Goal: Information Seeking & Learning: Learn about a topic

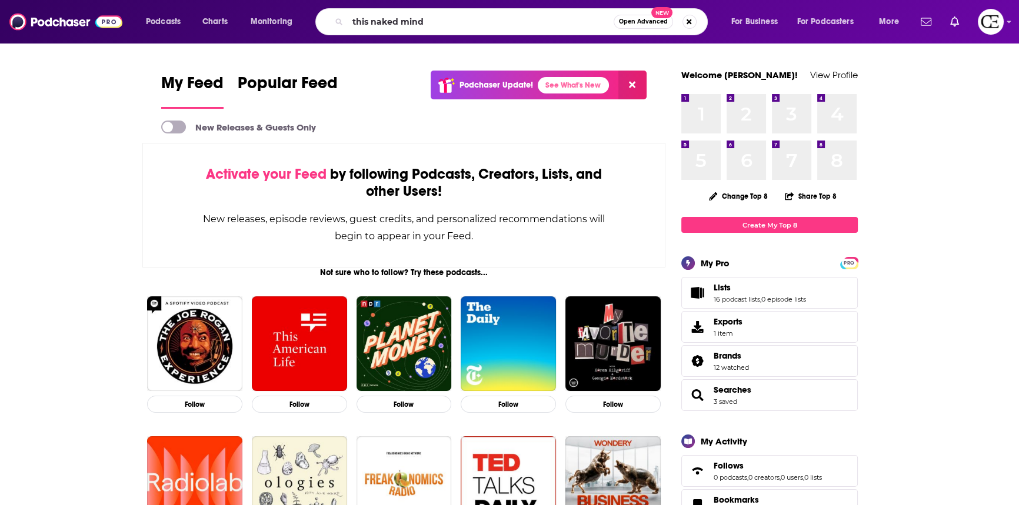
type input "this naked mind"
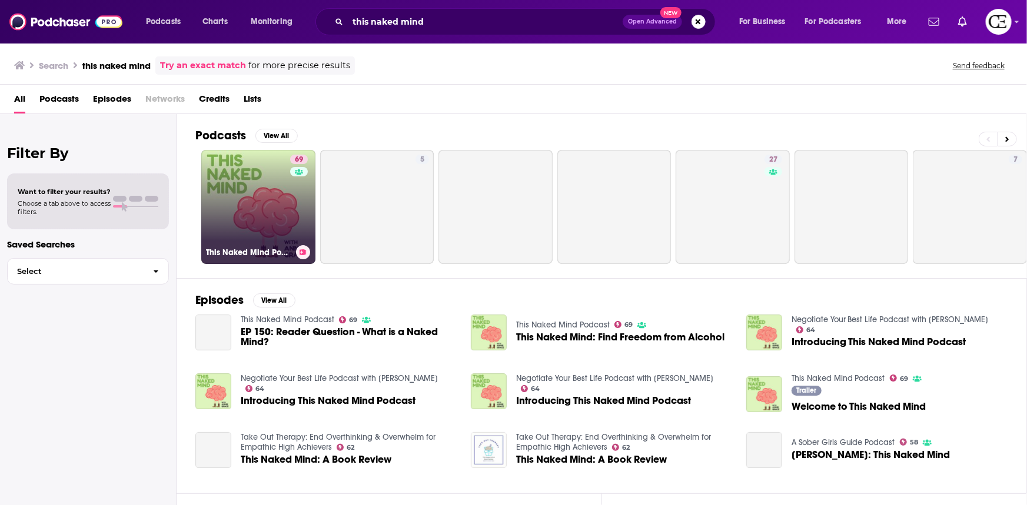
click at [267, 198] on link "69 This Naked Mind Podcast" at bounding box center [258, 207] width 114 height 114
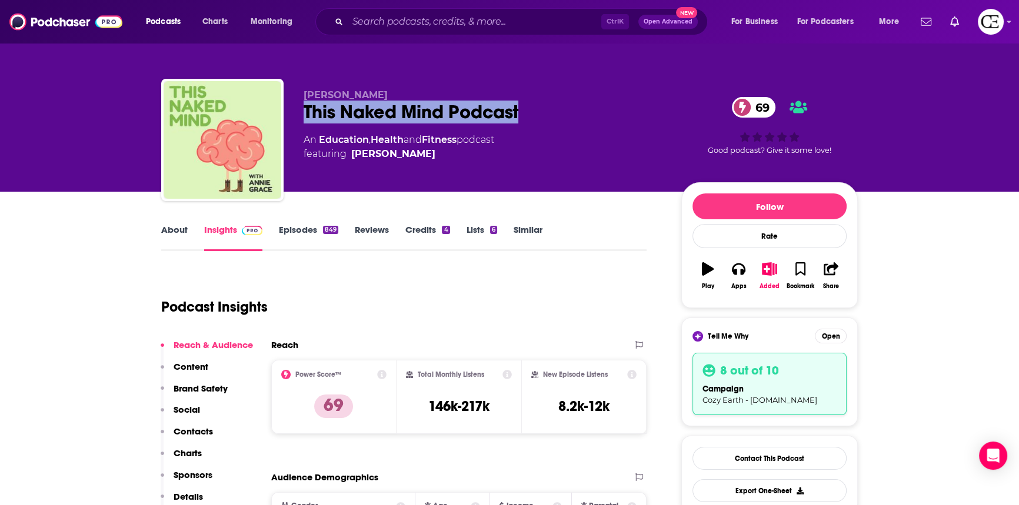
drag, startPoint x: 520, startPoint y: 111, endPoint x: 304, endPoint y: 117, distance: 216.0
click at [304, 117] on div "This Naked Mind Podcast 69" at bounding box center [483, 112] width 359 height 23
copy h2 "This Naked Mind Podcast"
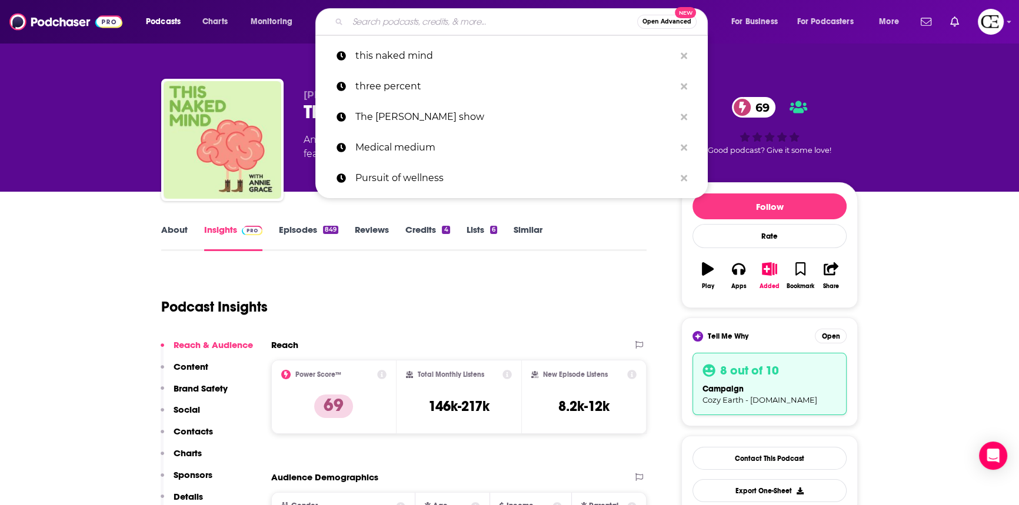
click at [401, 16] on input "Search podcasts, credits, & more..." at bounding box center [492, 21] width 289 height 19
paste input "Not Skinny But Not Fa"
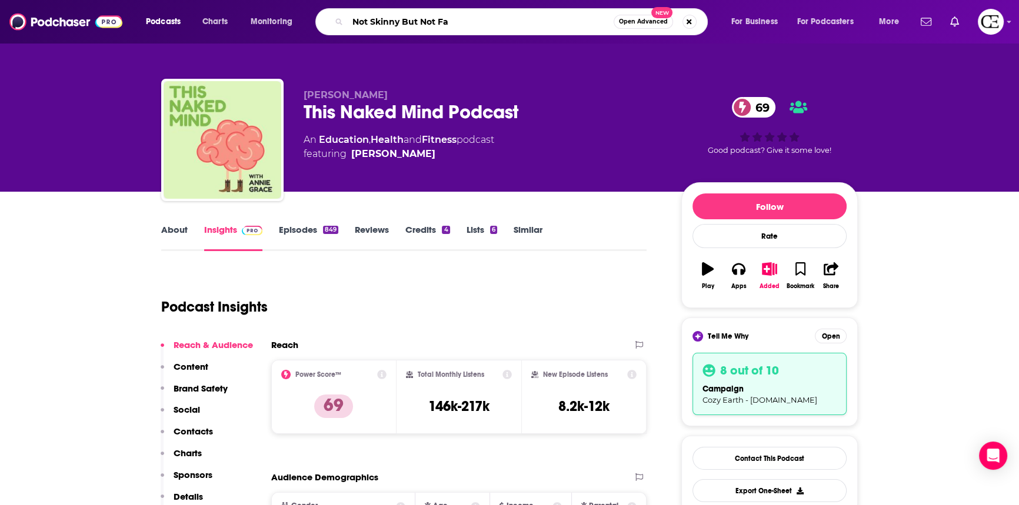
type input "Not Skinny But Not Fat"
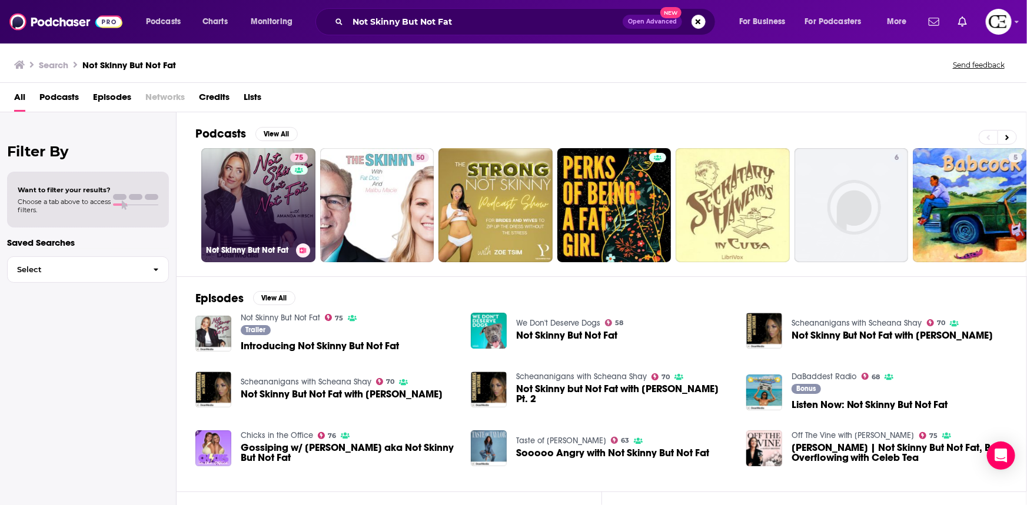
click at [258, 185] on link "75 Not Skinny But Not Fat" at bounding box center [258, 205] width 114 height 114
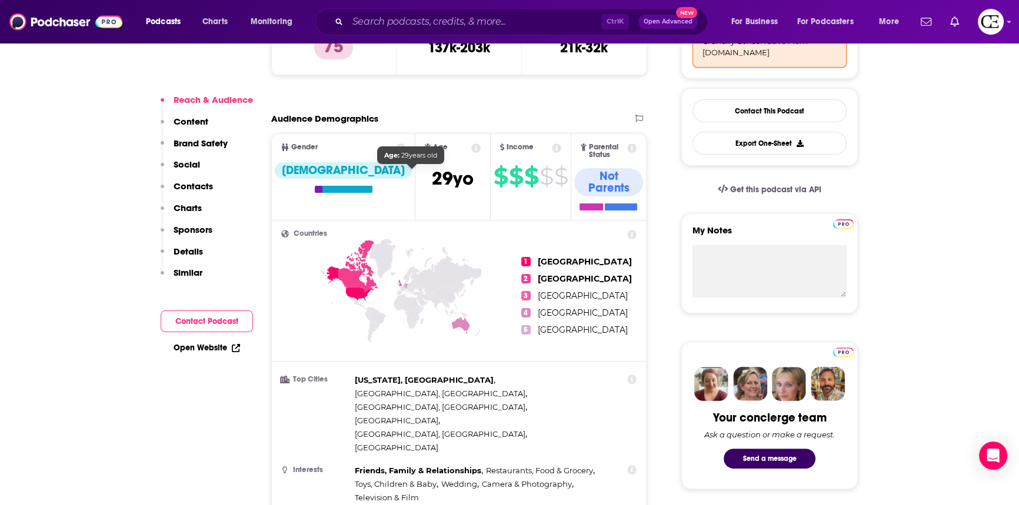
scroll to position [374, 0]
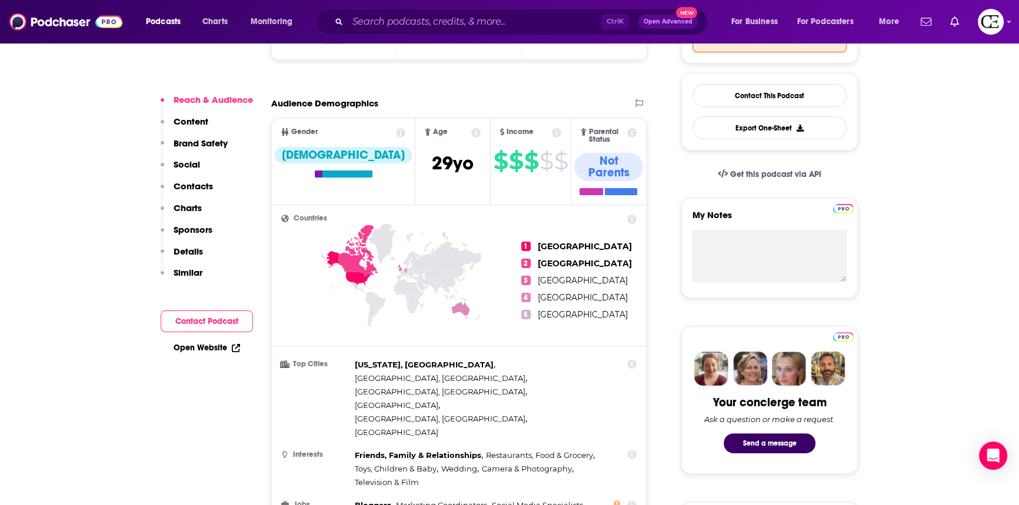
click at [471, 133] on icon at bounding box center [475, 132] width 9 height 9
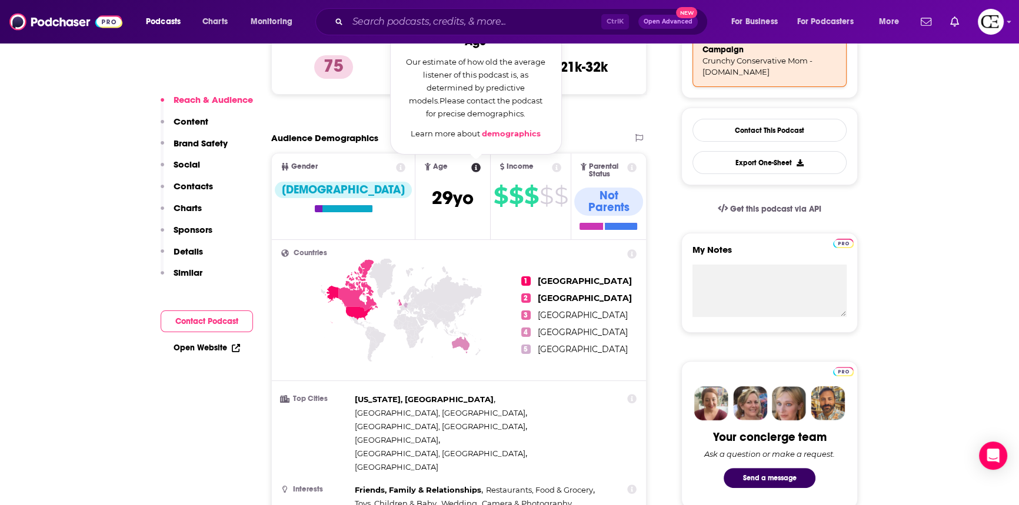
scroll to position [321, 0]
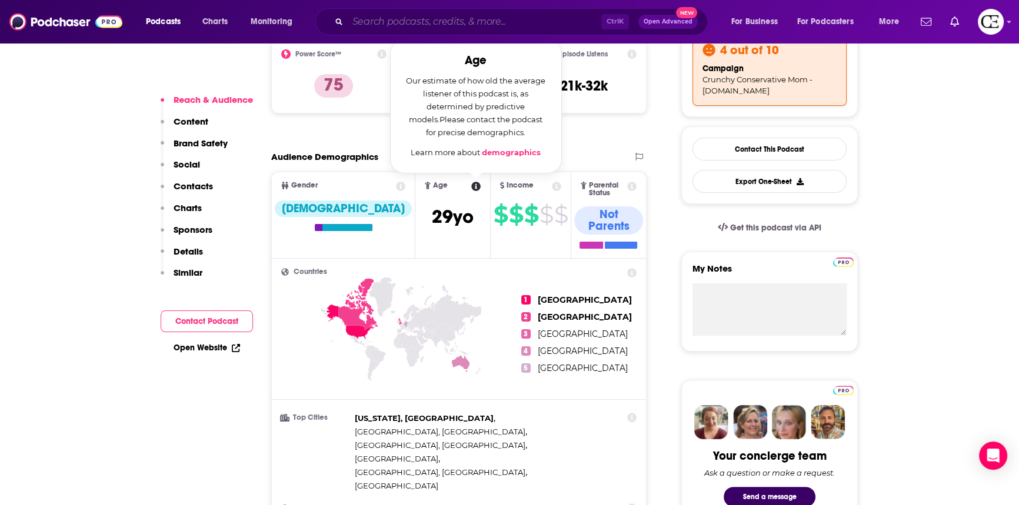
click at [500, 18] on input "Search podcasts, credits, & more..." at bounding box center [475, 21] width 254 height 19
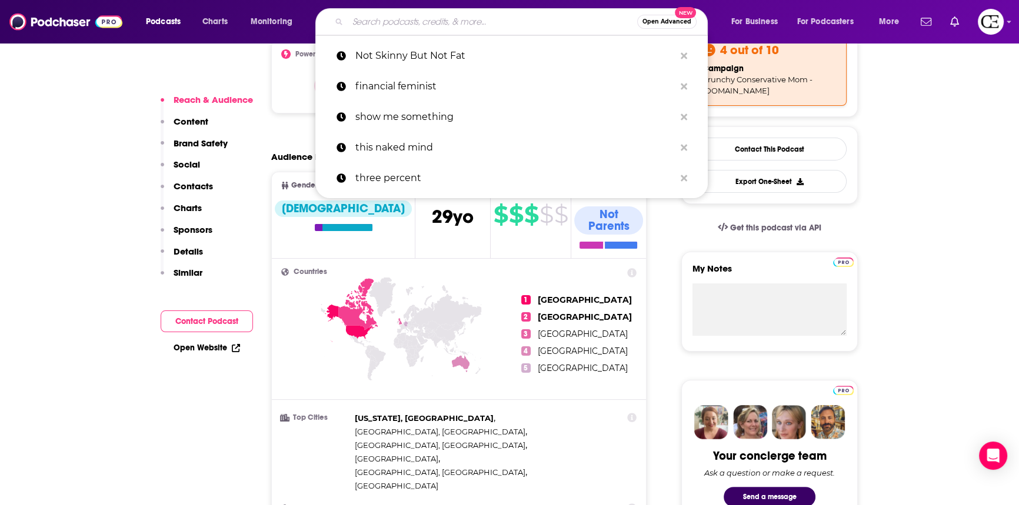
paste input "Dating Detectives"
type input "Dating Detectives"
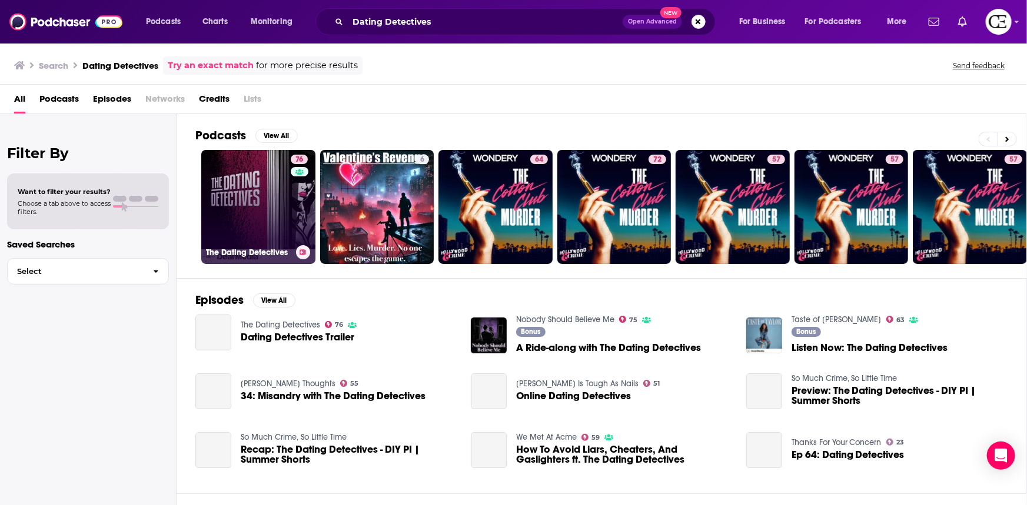
click at [237, 201] on link "76 The Dating Detectives" at bounding box center [258, 207] width 114 height 114
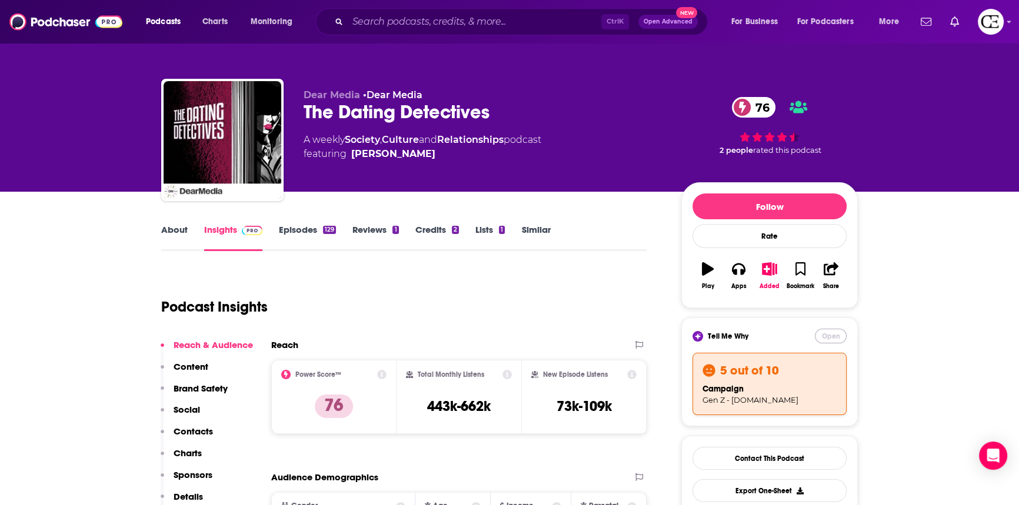
click at [825, 337] on button "Open" at bounding box center [831, 336] width 32 height 15
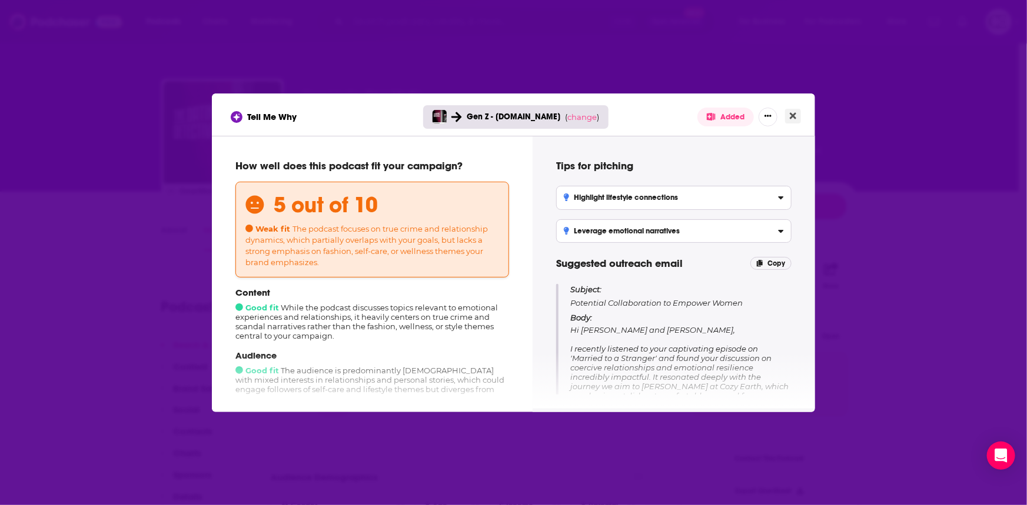
click at [795, 120] on icon "Close" at bounding box center [793, 115] width 6 height 9
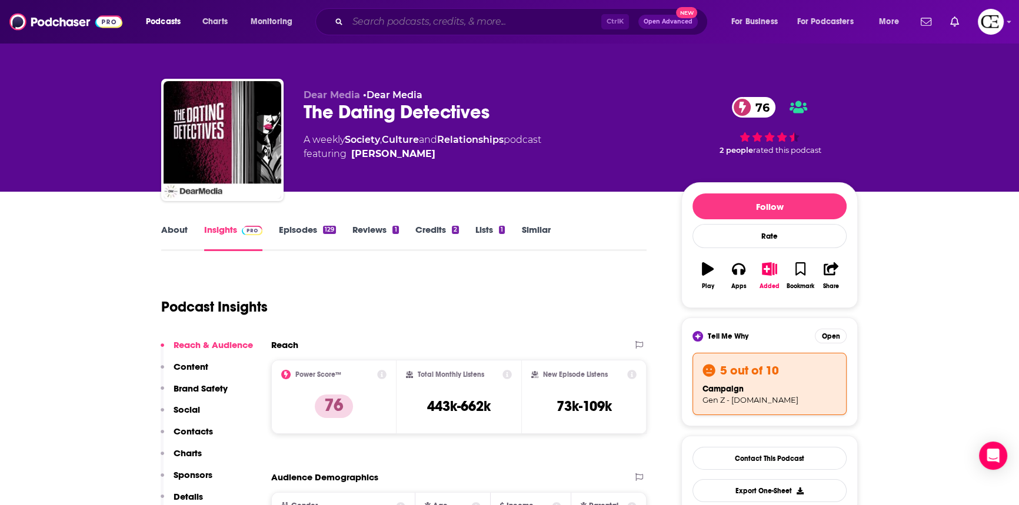
click at [530, 24] on input "Search podcasts, credits, & more..." at bounding box center [475, 21] width 254 height 19
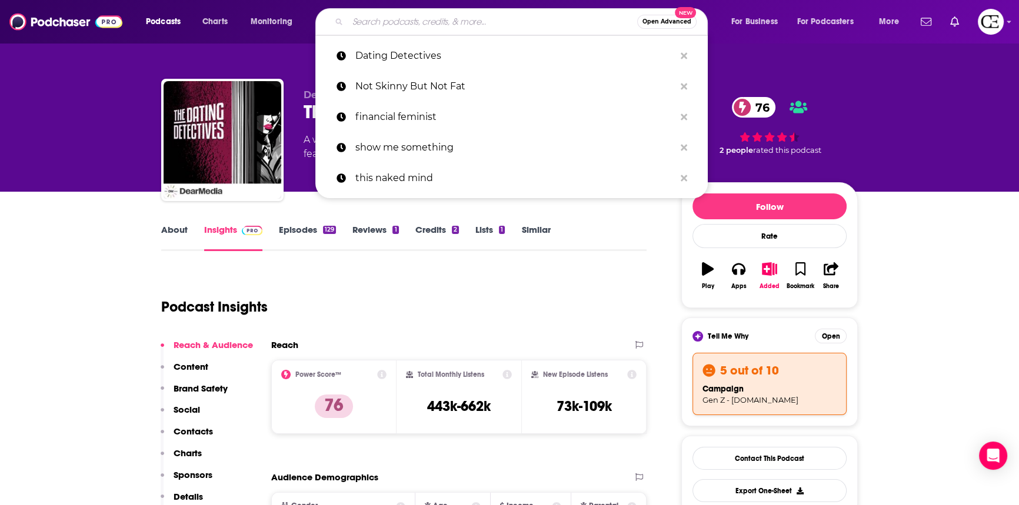
paste input "Love, Happiness and Success with Dr. Lisa Marie Bobby"
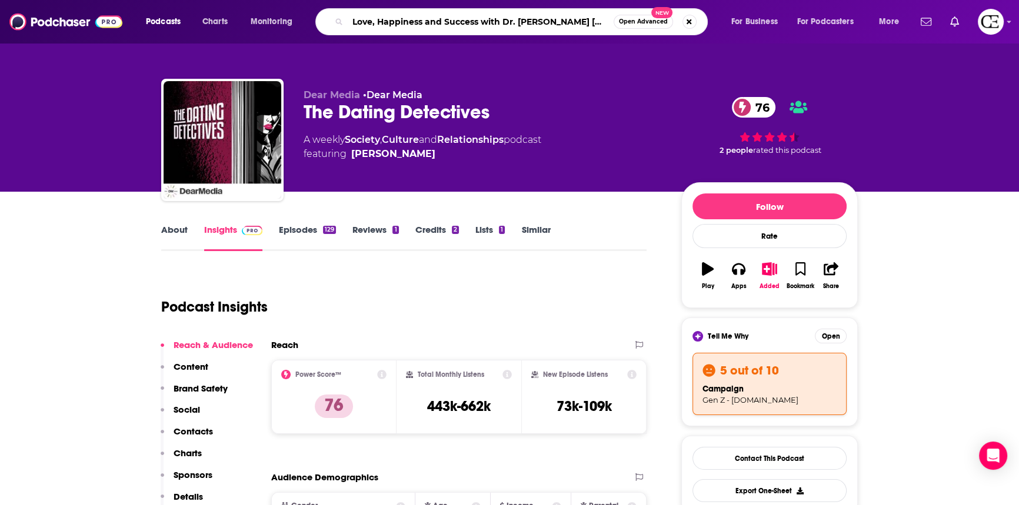
type input "Love, Happiness and Success with Dr. Lisa Marie Bobby"
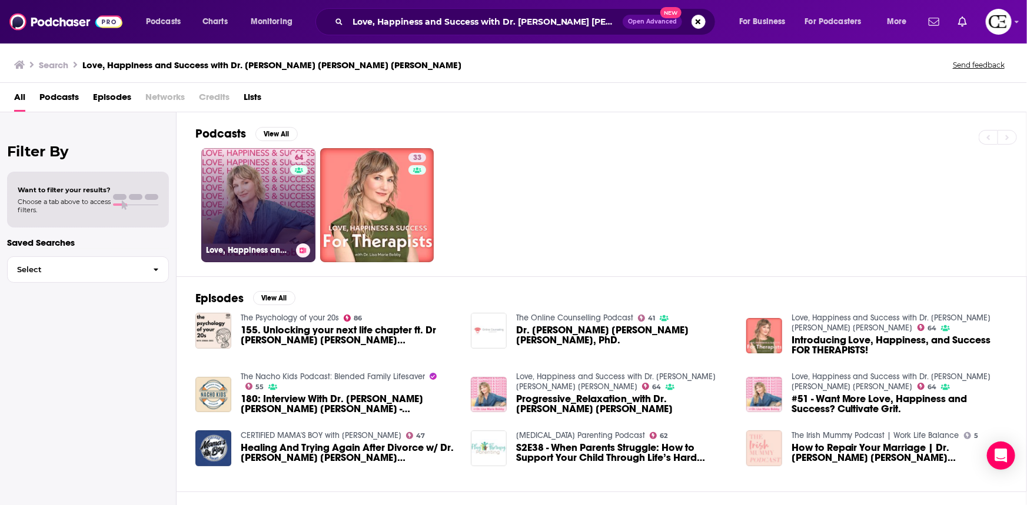
click at [303, 249] on icon at bounding box center [303, 251] width 6 height 6
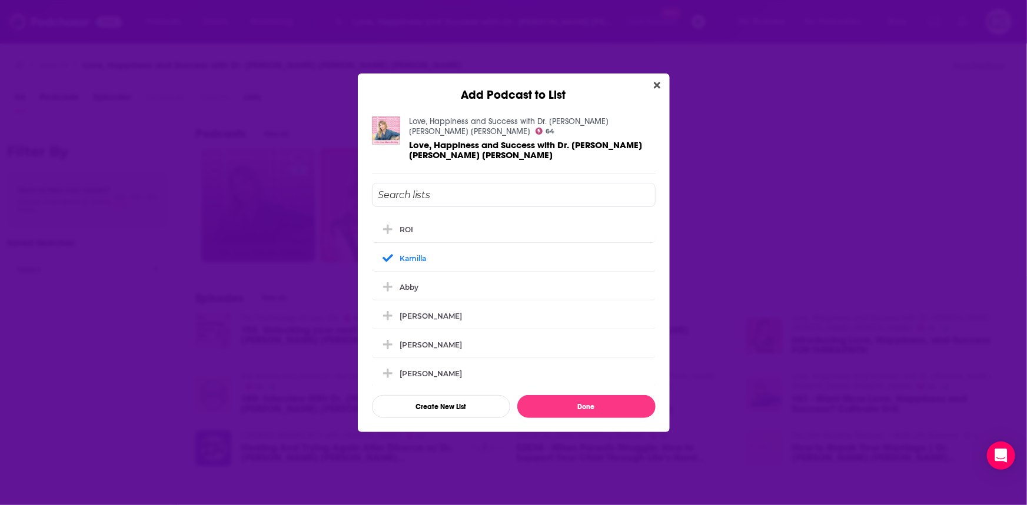
click at [288, 232] on div "Add Podcast to List Love, Happiness and Success with Dr. Lisa Marie Bobby 64 Lo…" at bounding box center [513, 252] width 1027 height 505
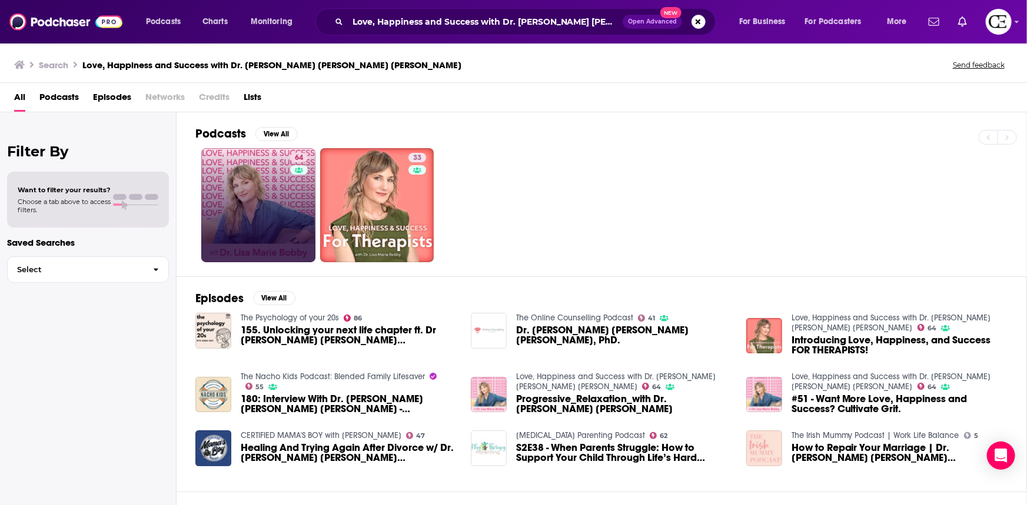
click at [264, 206] on link "64" at bounding box center [258, 205] width 114 height 114
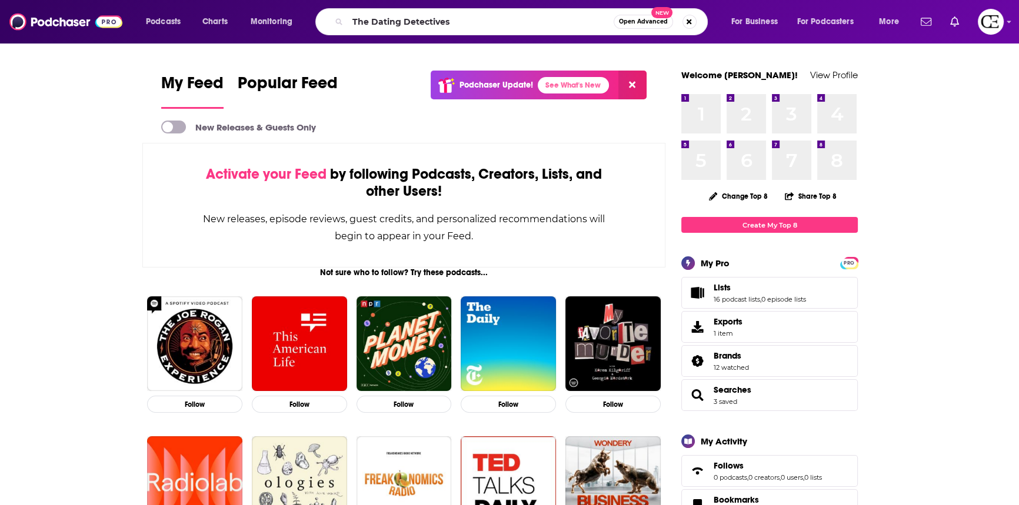
type input "The Dating Detectives"
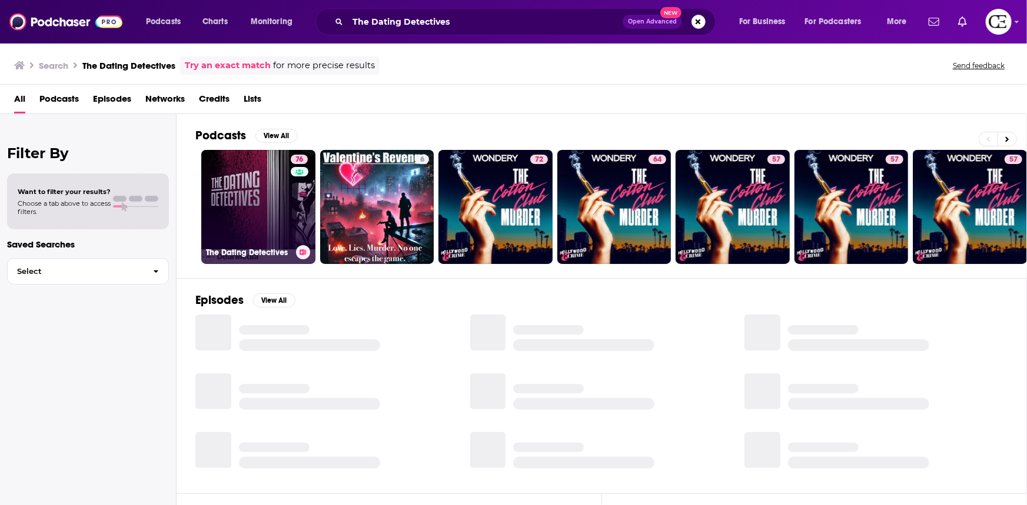
click at [242, 209] on link "76 The Dating Detectives" at bounding box center [258, 207] width 114 height 114
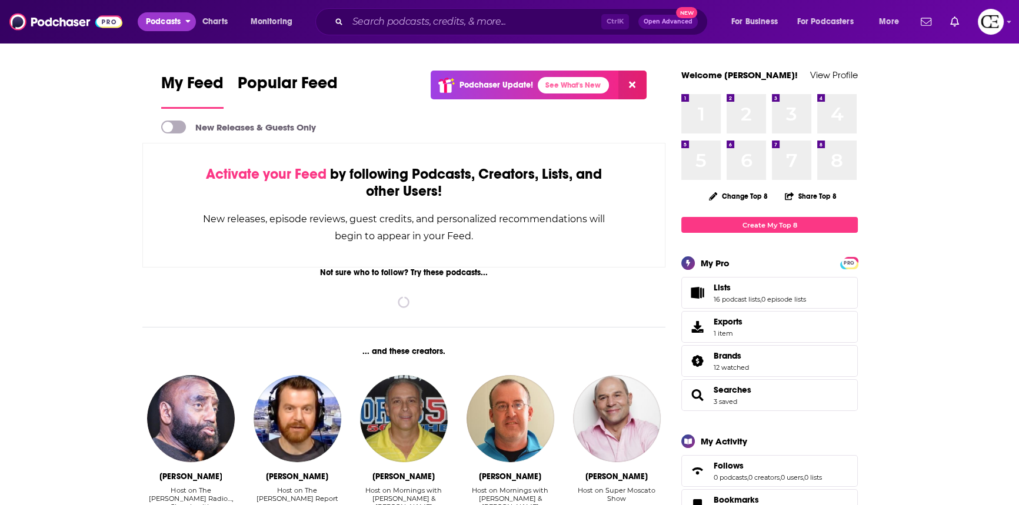
click at [176, 26] on span "Podcasts" at bounding box center [163, 22] width 35 height 16
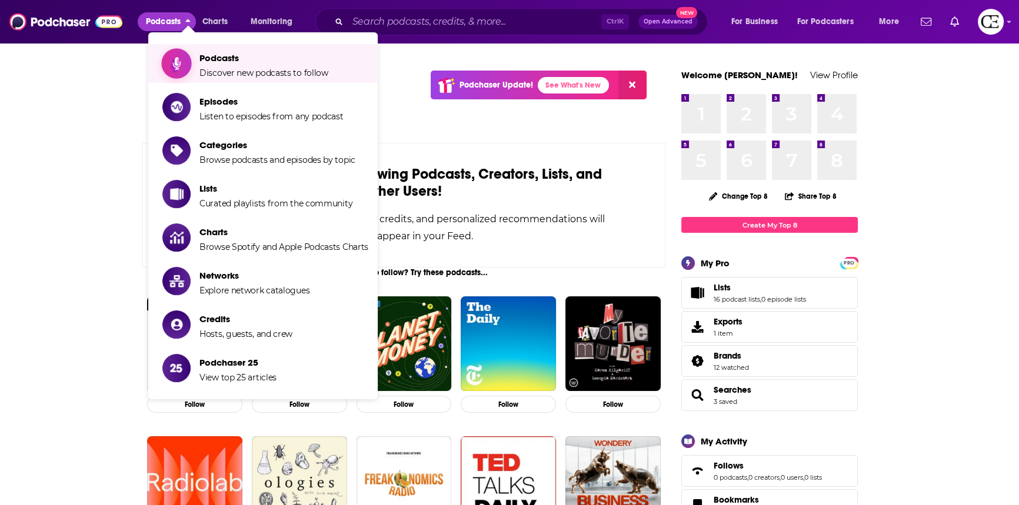
click at [250, 62] on span "Podcasts" at bounding box center [263, 57] width 129 height 11
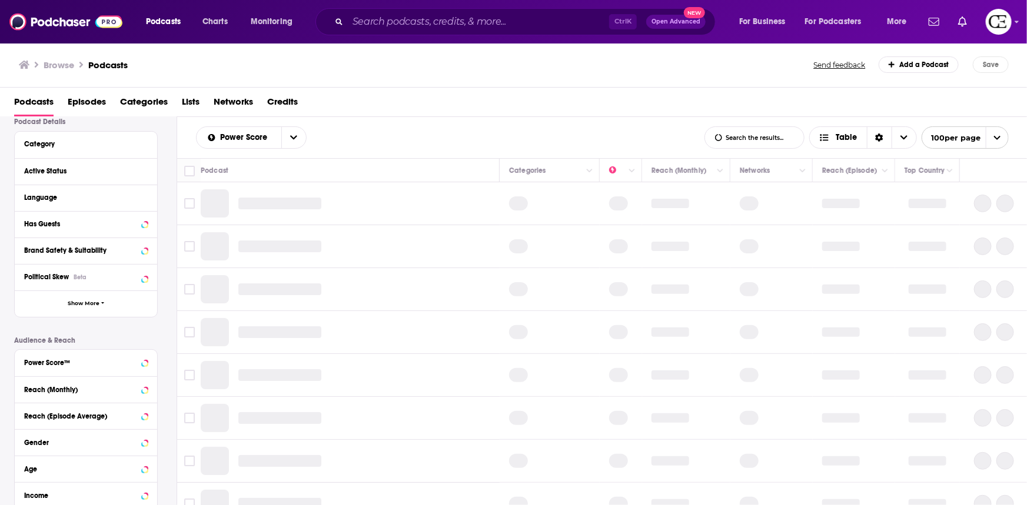
scroll to position [160, 0]
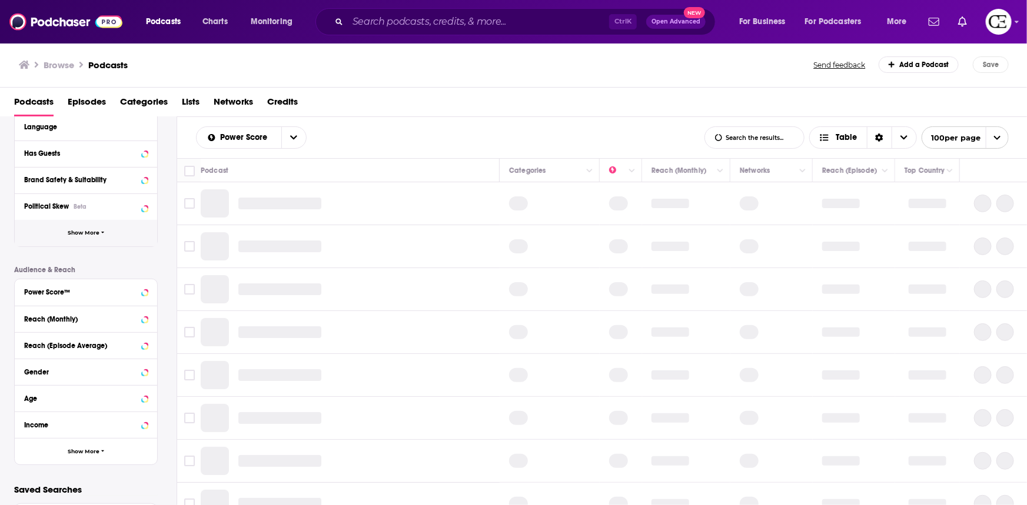
click at [90, 231] on span "Show More" at bounding box center [84, 233] width 32 height 6
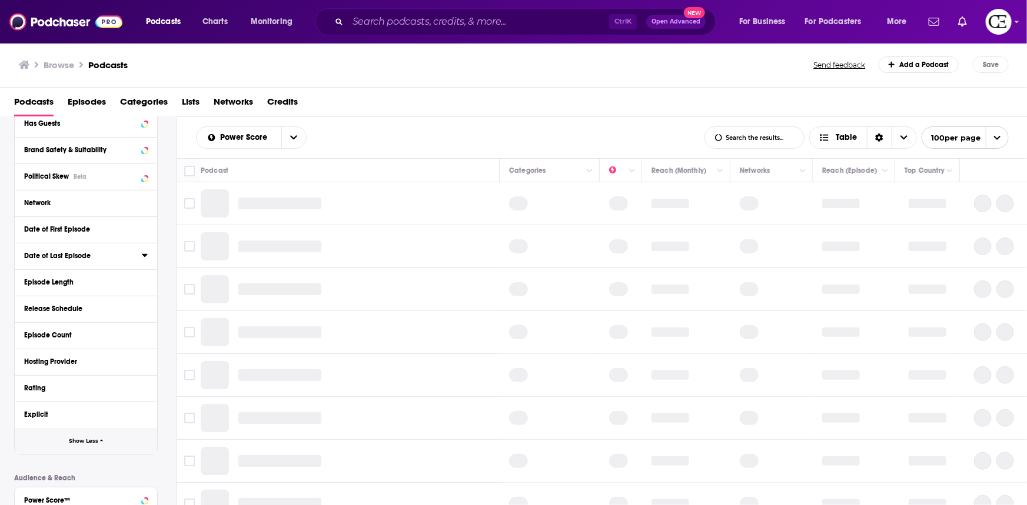
scroll to position [214, 0]
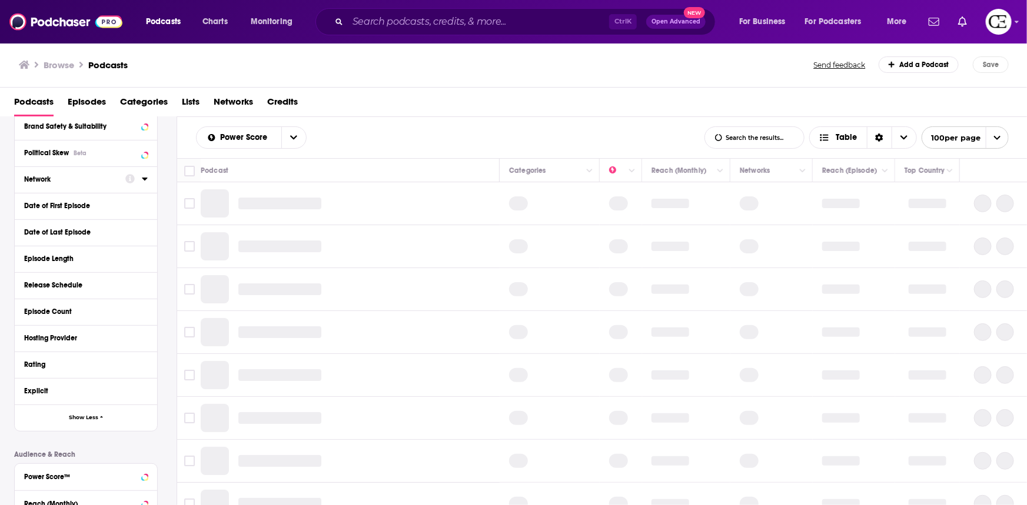
click at [57, 177] on div "Network" at bounding box center [71, 179] width 94 height 8
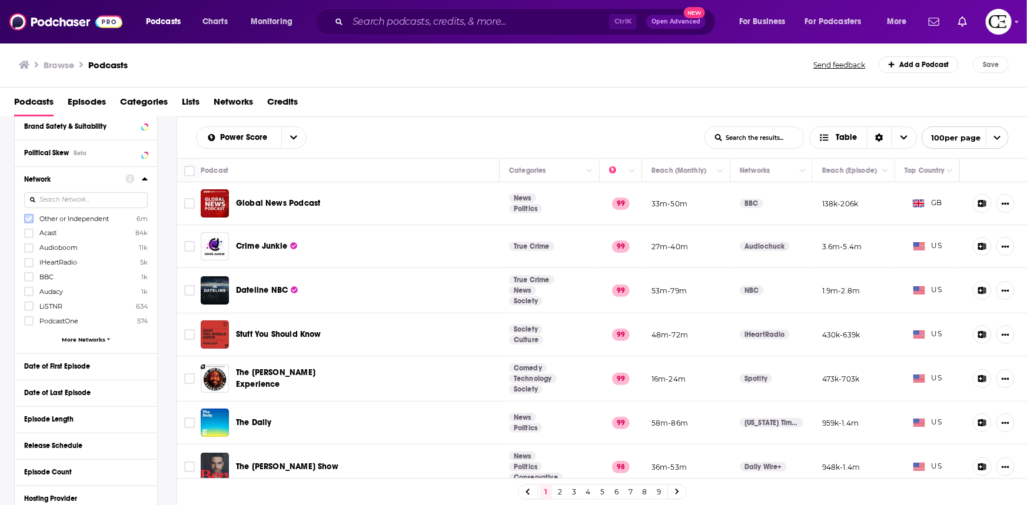
click at [33, 221] on label at bounding box center [28, 218] width 9 height 9
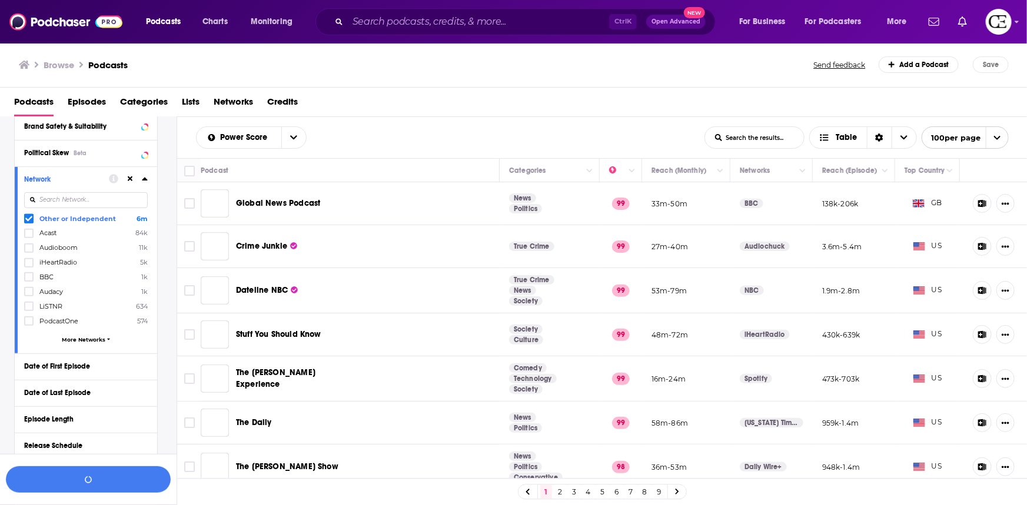
scroll to position [243, 0]
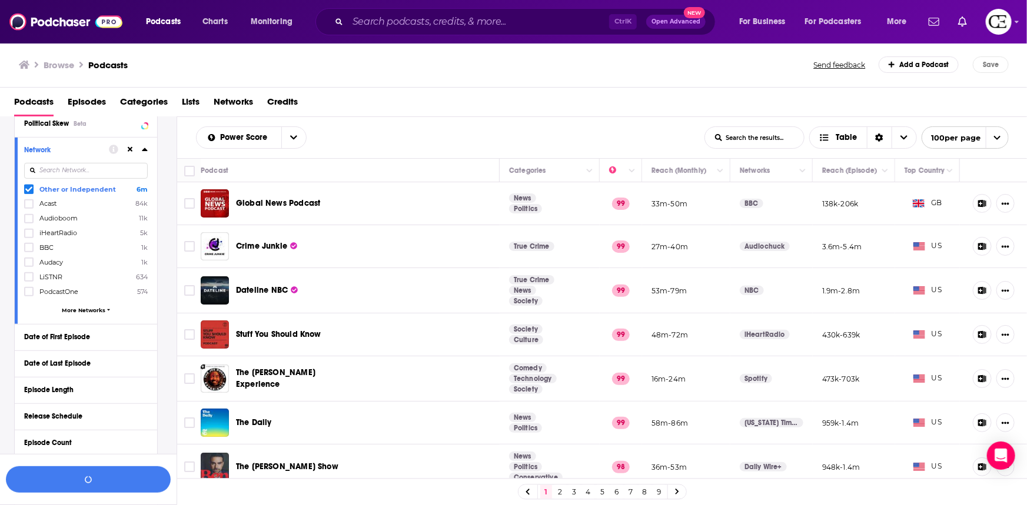
click at [145, 150] on icon at bounding box center [144, 149] width 5 height 3
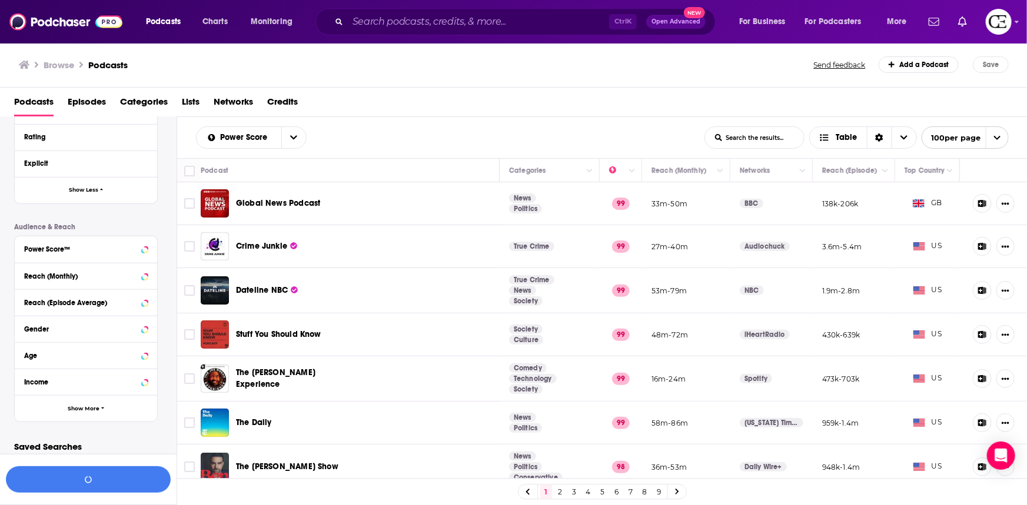
scroll to position [445, 0]
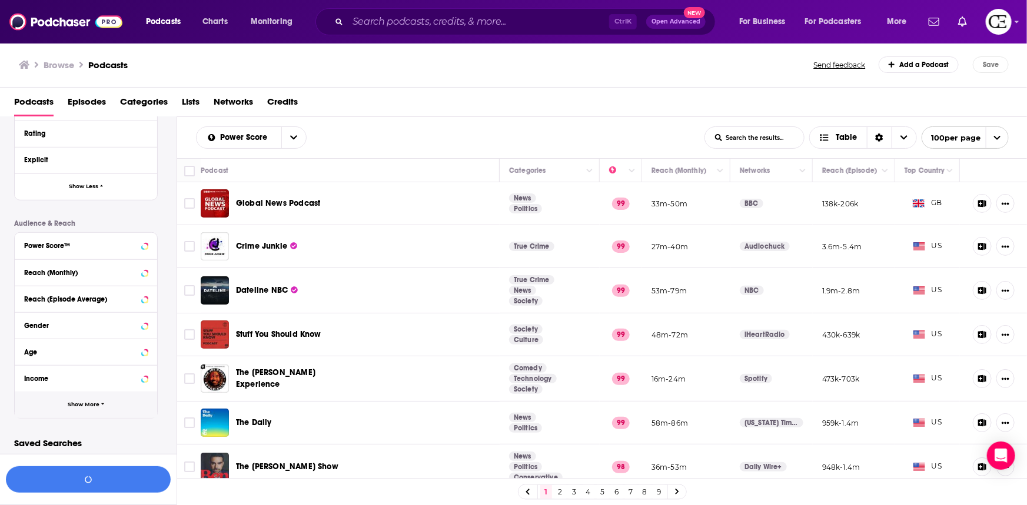
click at [75, 402] on span "Show More" at bounding box center [84, 405] width 32 height 6
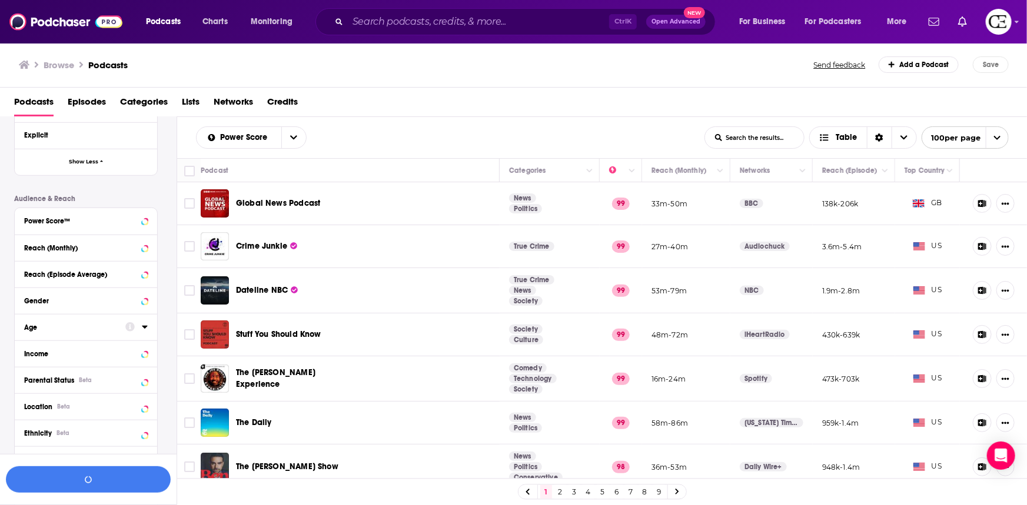
scroll to position [499, 0]
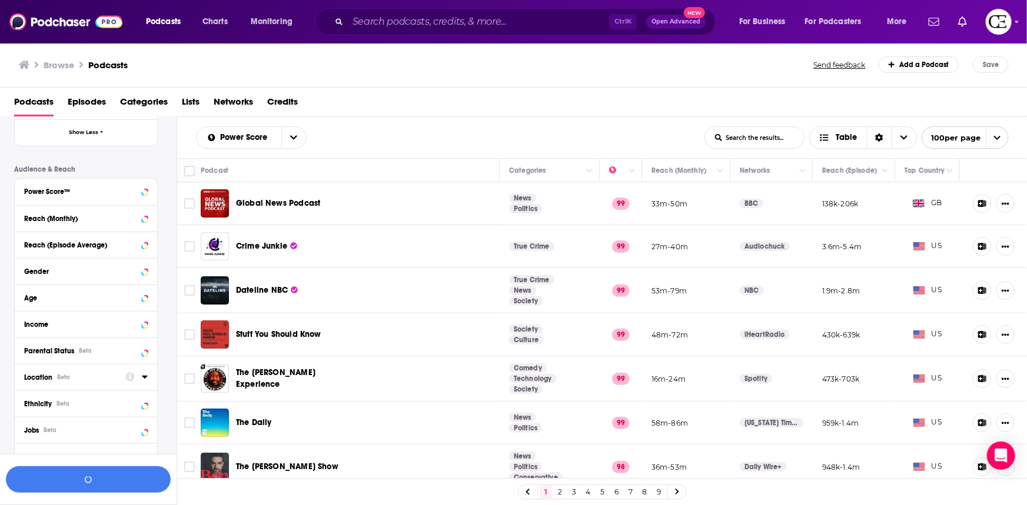
click at [76, 378] on div "Location Beta" at bounding box center [71, 378] width 94 height 8
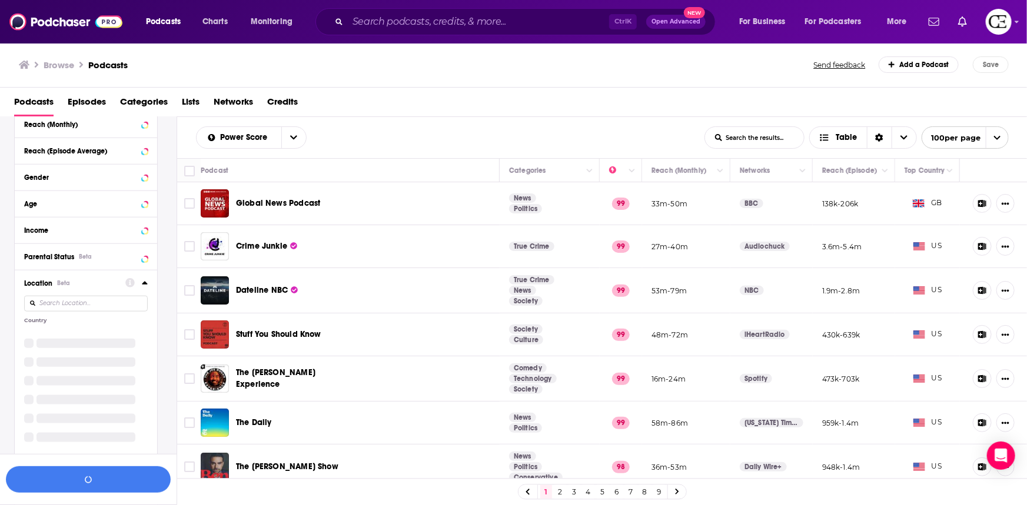
scroll to position [606, 0]
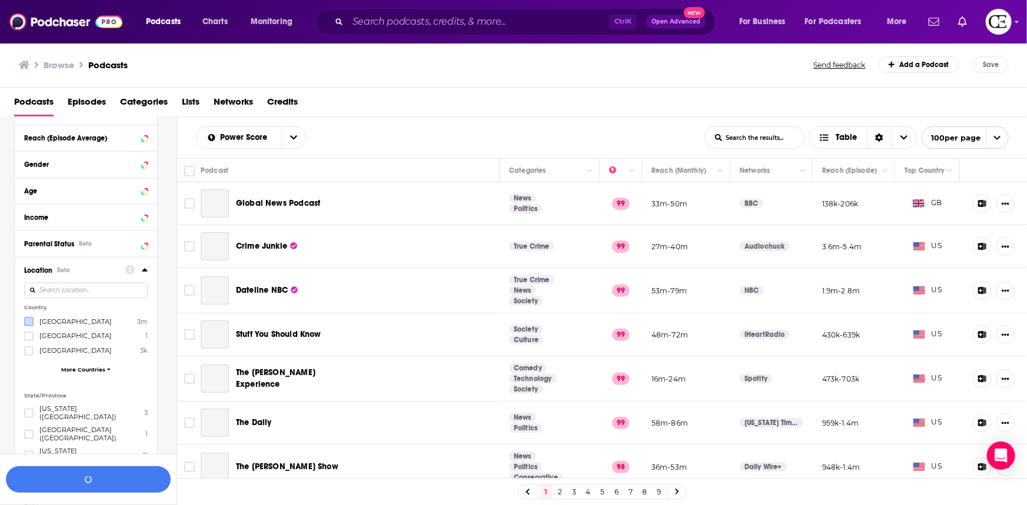
click at [24, 320] on label at bounding box center [28, 321] width 9 height 9
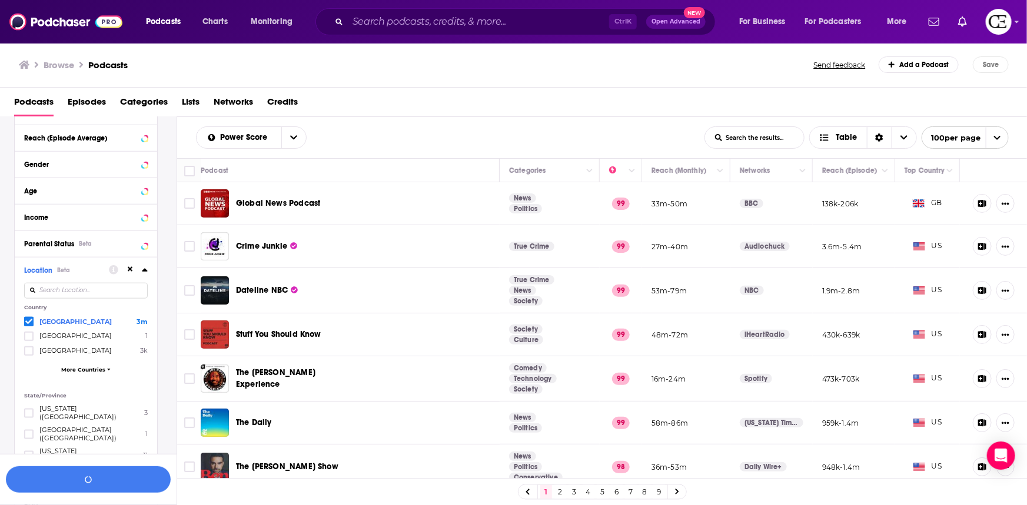
click at [148, 271] on div "Location Beta Country United States 3m Algeria 1 Argentina 3k More Countries St…" at bounding box center [86, 432] width 142 height 350
click at [145, 268] on icon at bounding box center [145, 269] width 6 height 9
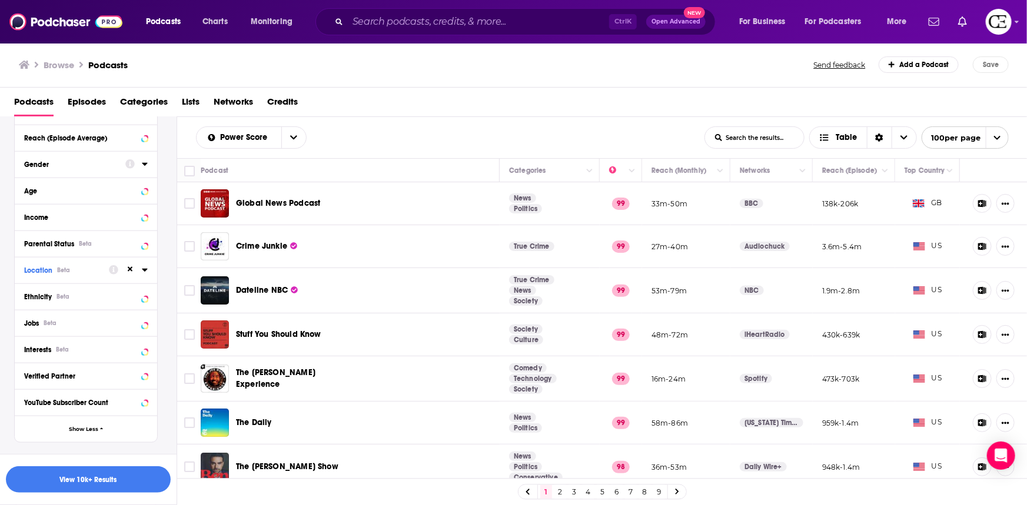
click at [74, 165] on div "Gender" at bounding box center [71, 165] width 94 height 8
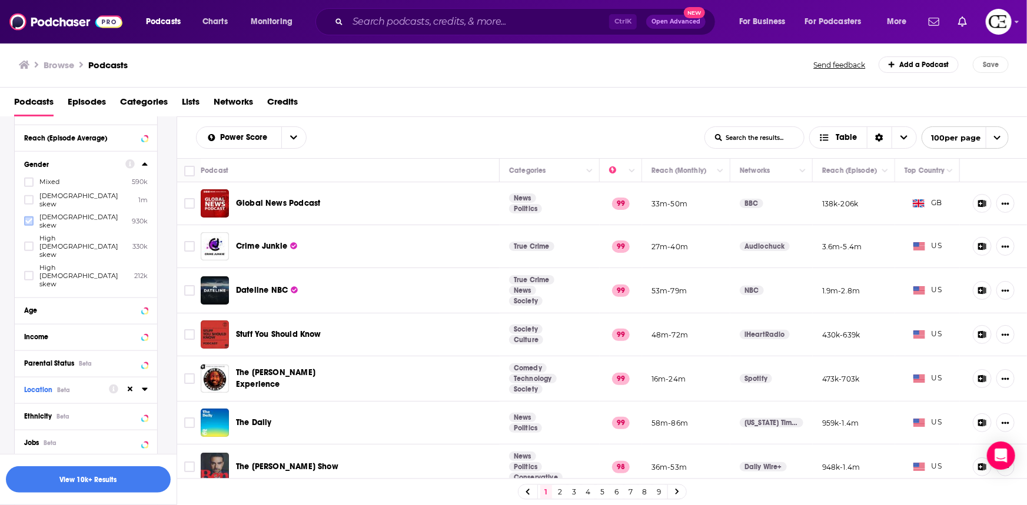
click at [28, 219] on icon at bounding box center [28, 221] width 7 height 5
click at [30, 272] on icon at bounding box center [28, 275] width 7 height 7
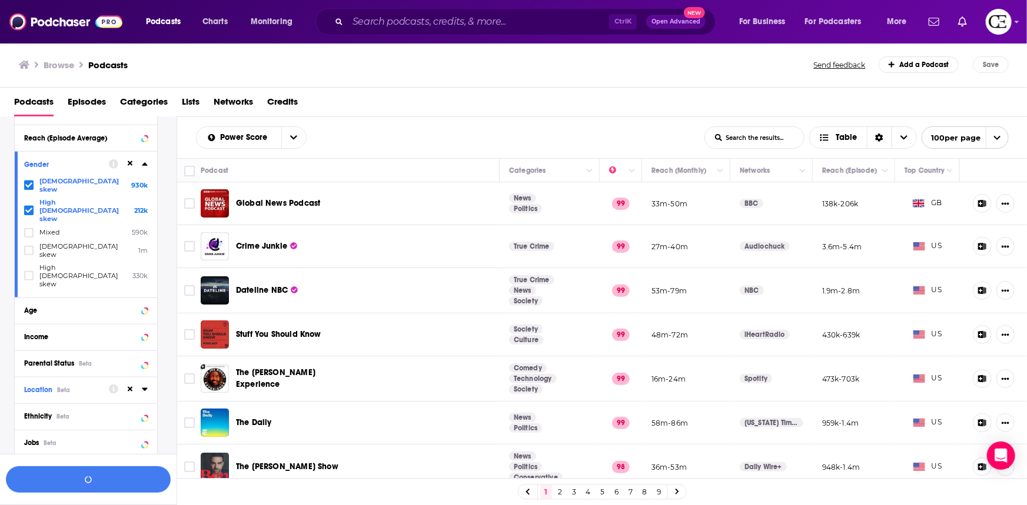
click at [143, 164] on icon at bounding box center [145, 163] width 6 height 9
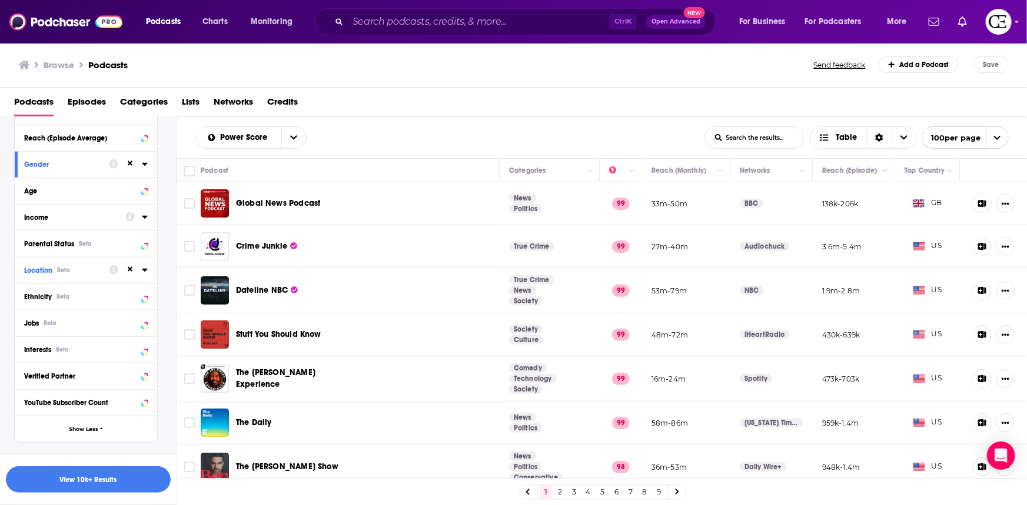
click at [144, 222] on icon at bounding box center [145, 216] width 6 height 9
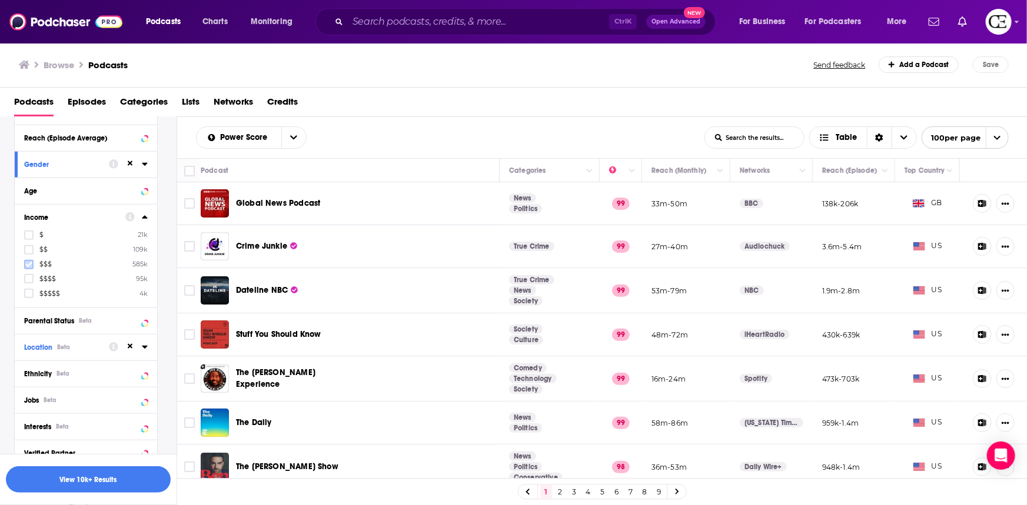
click at [29, 268] on label at bounding box center [28, 264] width 9 height 9
click at [29, 236] on icon at bounding box center [28, 234] width 7 height 5
click at [29, 293] on icon at bounding box center [28, 293] width 7 height 7
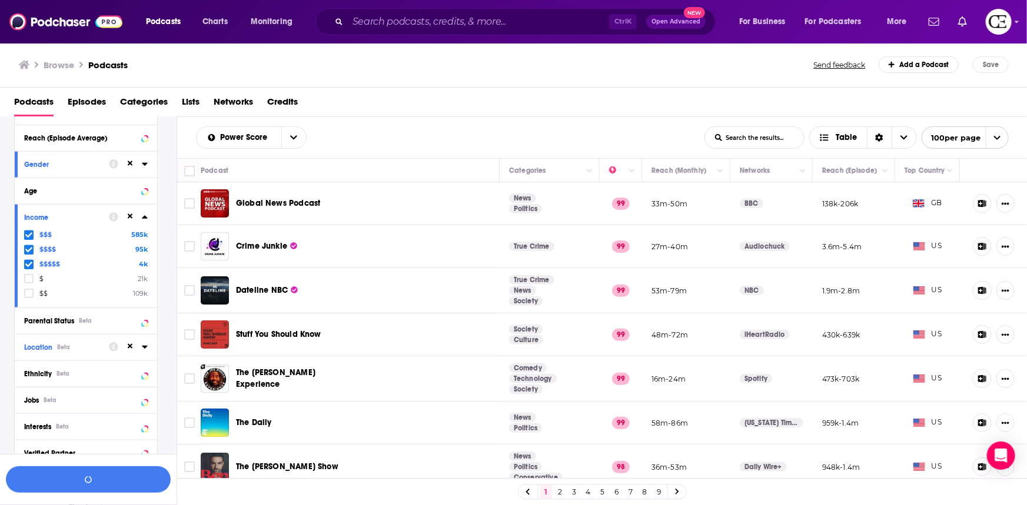
click at [144, 217] on icon at bounding box center [144, 217] width 5 height 3
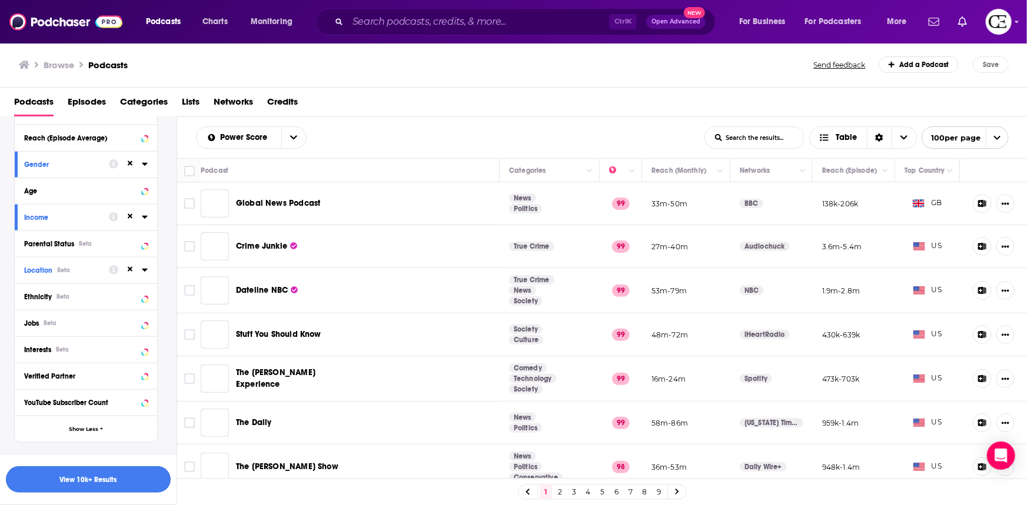
scroll to position [631, 0]
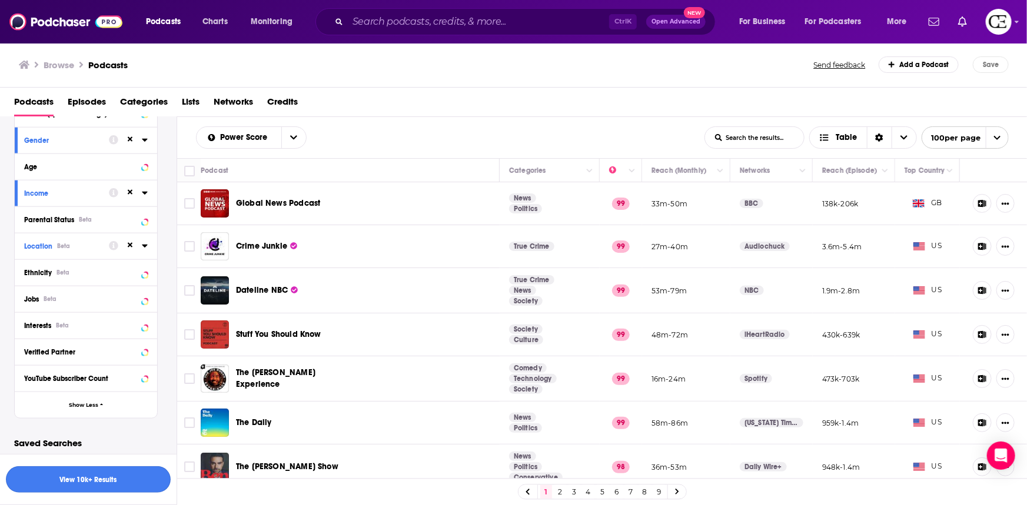
click at [67, 476] on button "View 10k+ Results" at bounding box center [88, 480] width 165 height 26
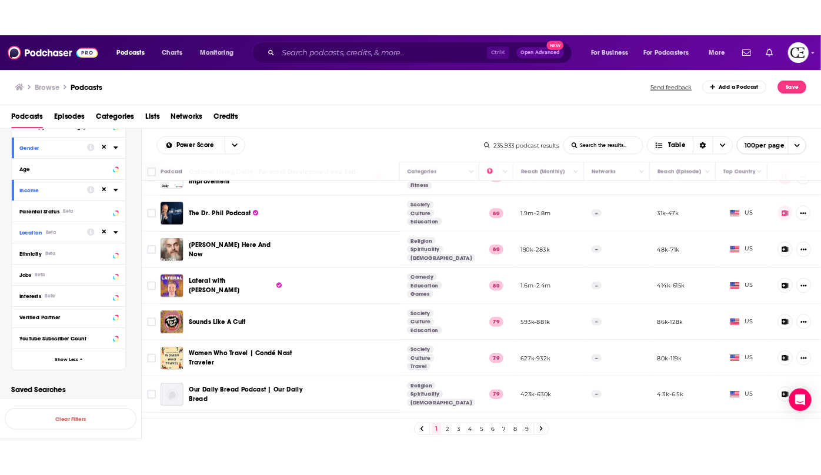
scroll to position [1283, 0]
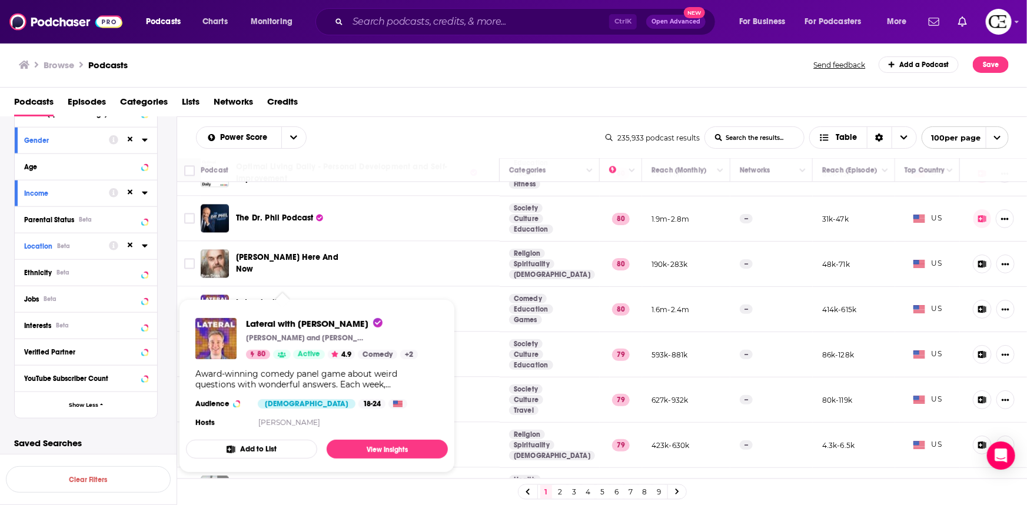
drag, startPoint x: 284, startPoint y: 311, endPoint x: 547, endPoint y: 76, distance: 352.6
click at [547, 76] on div "Browse Podcasts Send feedback Add a Podcast Save" at bounding box center [513, 64] width 1027 height 45
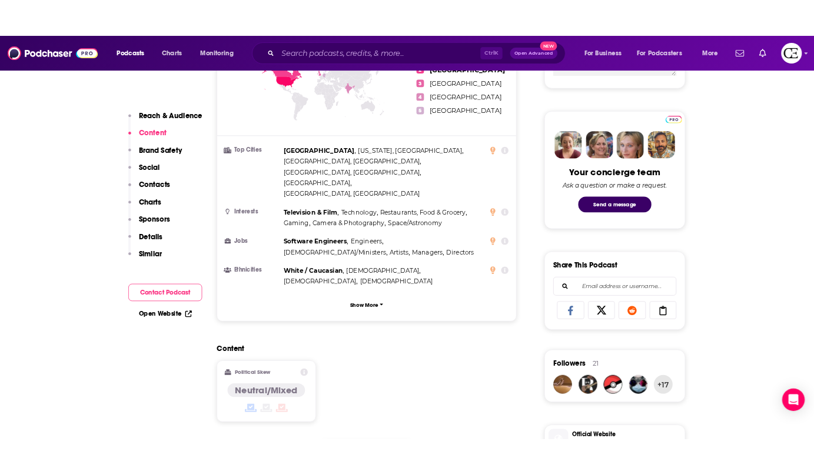
scroll to position [588, 0]
